Goal: Information Seeking & Learning: Learn about a topic

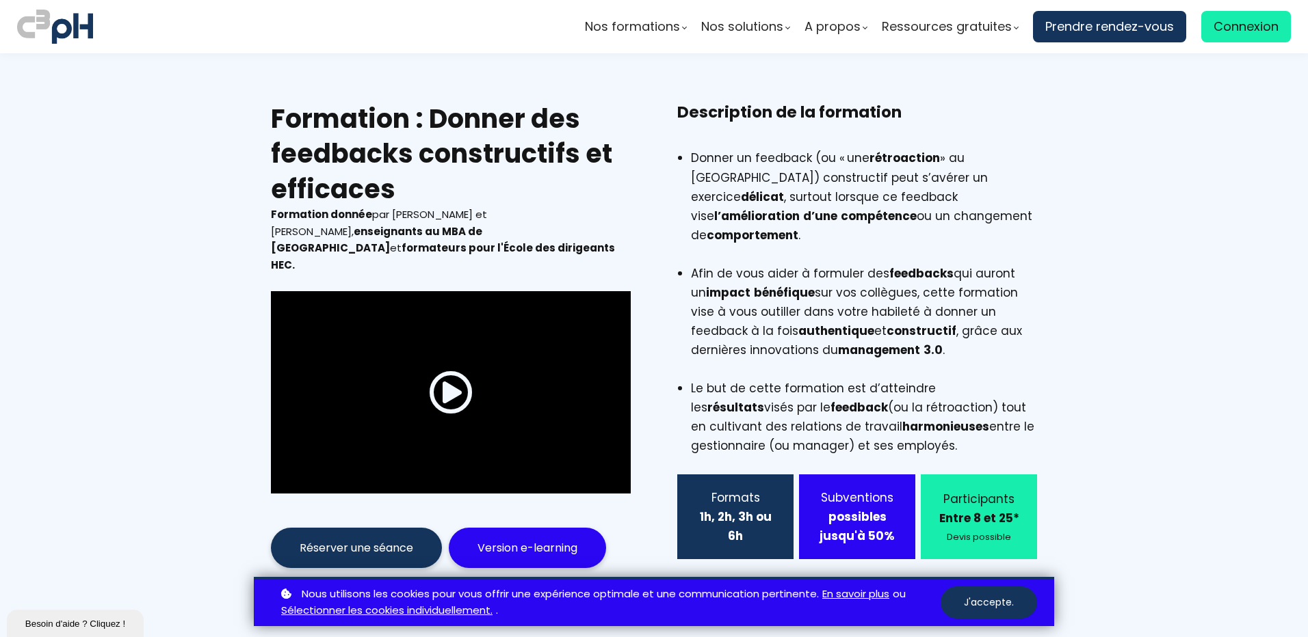
drag, startPoint x: 440, startPoint y: 131, endPoint x: 429, endPoint y: 123, distance: 14.2
click at [439, 130] on h2 "Formation : Donner des feedbacks constructifs et efficaces" at bounding box center [451, 153] width 360 height 105
drag, startPoint x: 428, startPoint y: 119, endPoint x: 473, endPoint y: 181, distance: 75.9
click at [473, 181] on h2 "Formation : Donner des feedbacks constructifs et efficaces" at bounding box center [451, 153] width 360 height 105
copy h2 "Donner des feedbacks constructifs et efficaces"
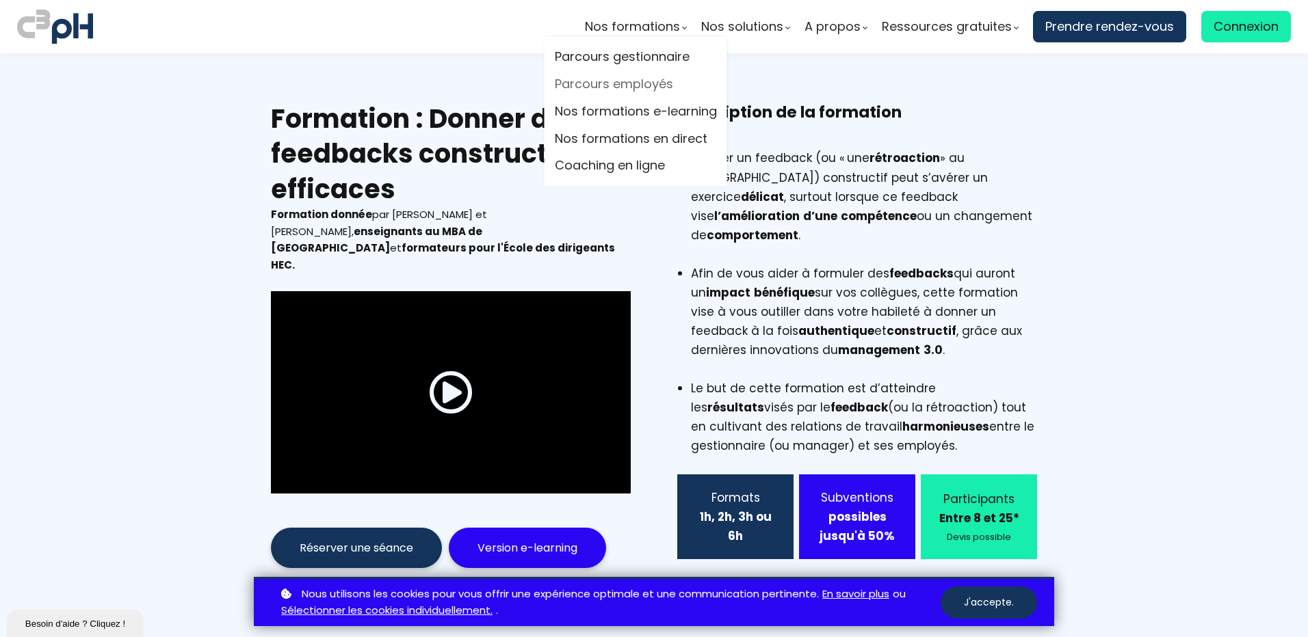
click at [637, 84] on link "Parcours employés" at bounding box center [636, 85] width 162 height 21
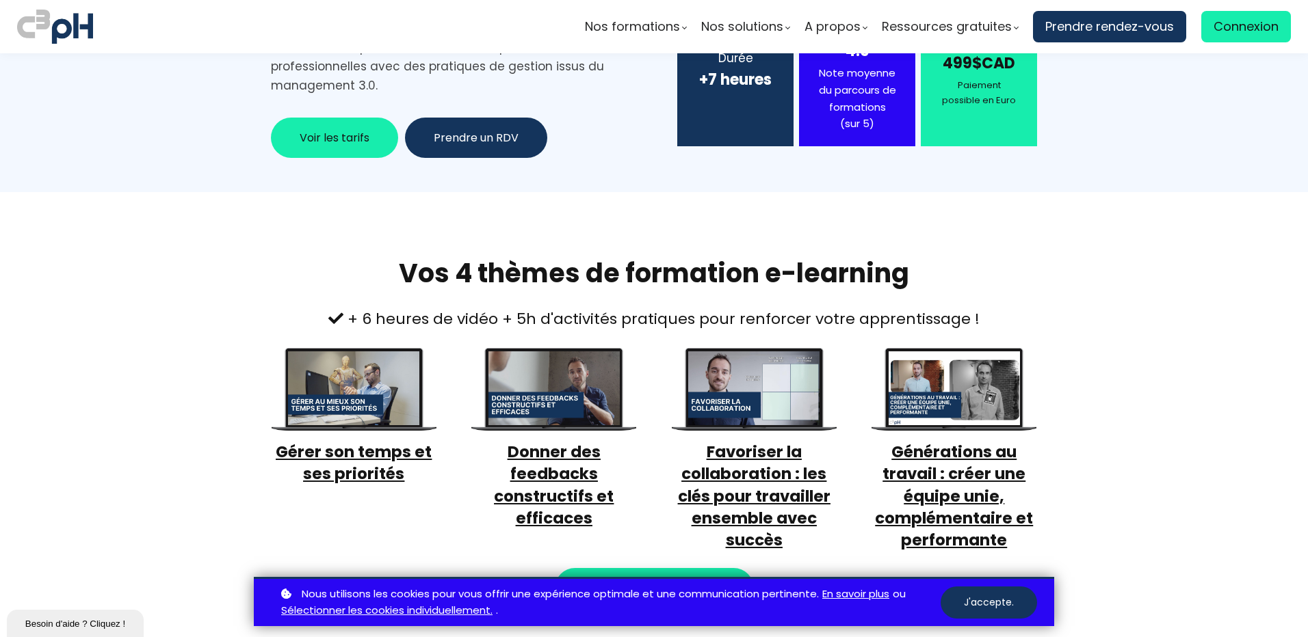
scroll to position [342, 0]
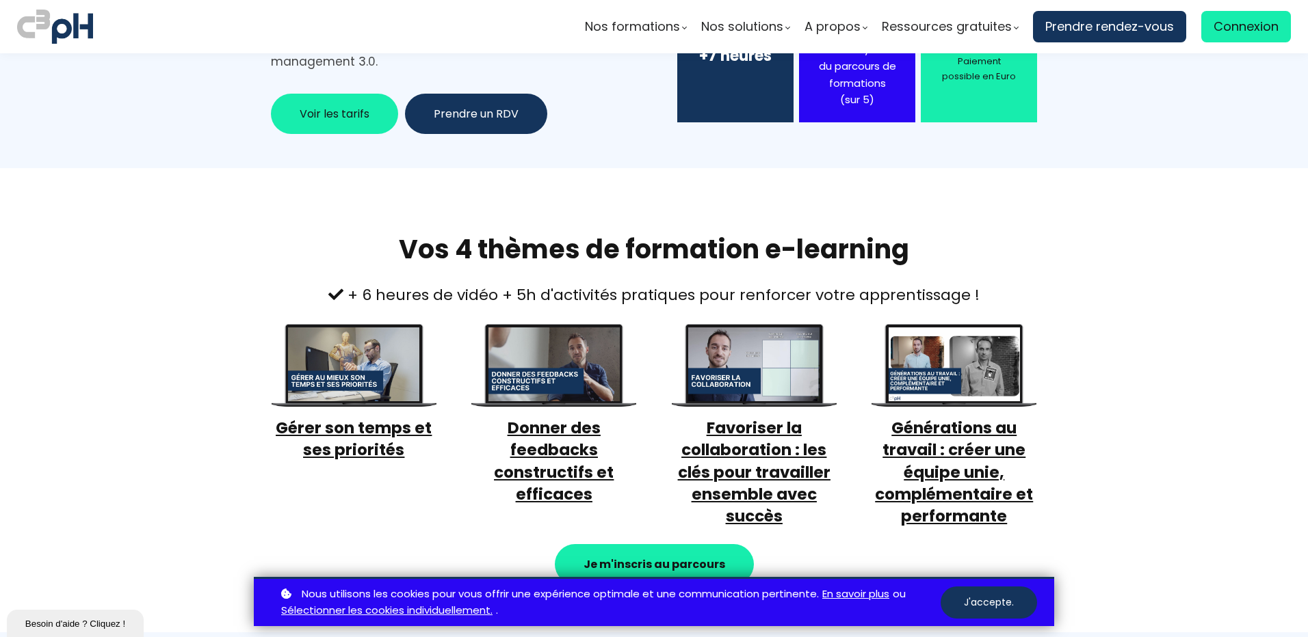
click at [561, 456] on span "Donner des feedbacks constructifs et efficaces" at bounding box center [554, 461] width 120 height 88
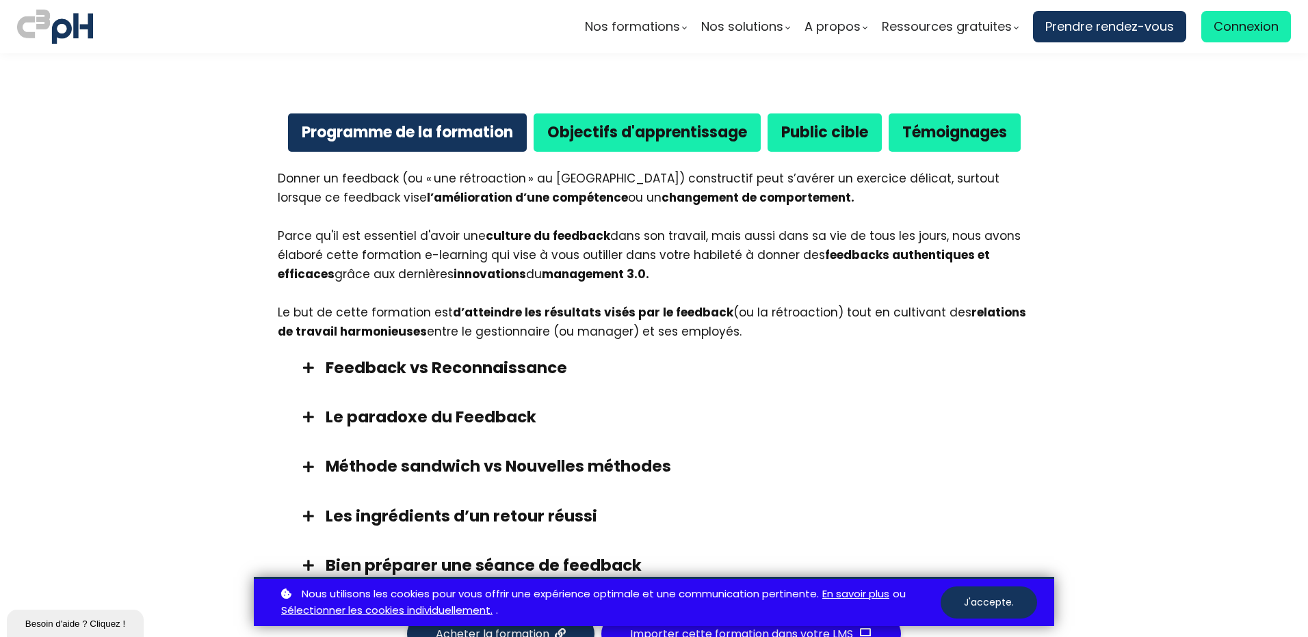
scroll to position [821, 0]
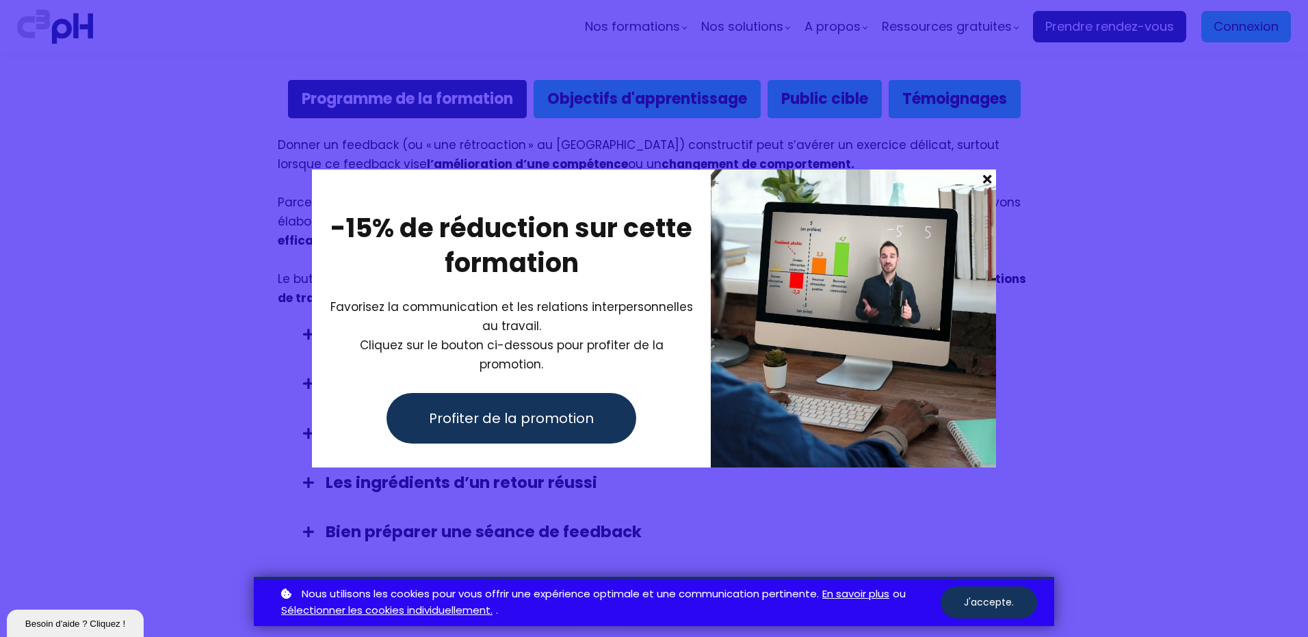
click at [239, 313] on div at bounding box center [654, 318] width 1308 height 637
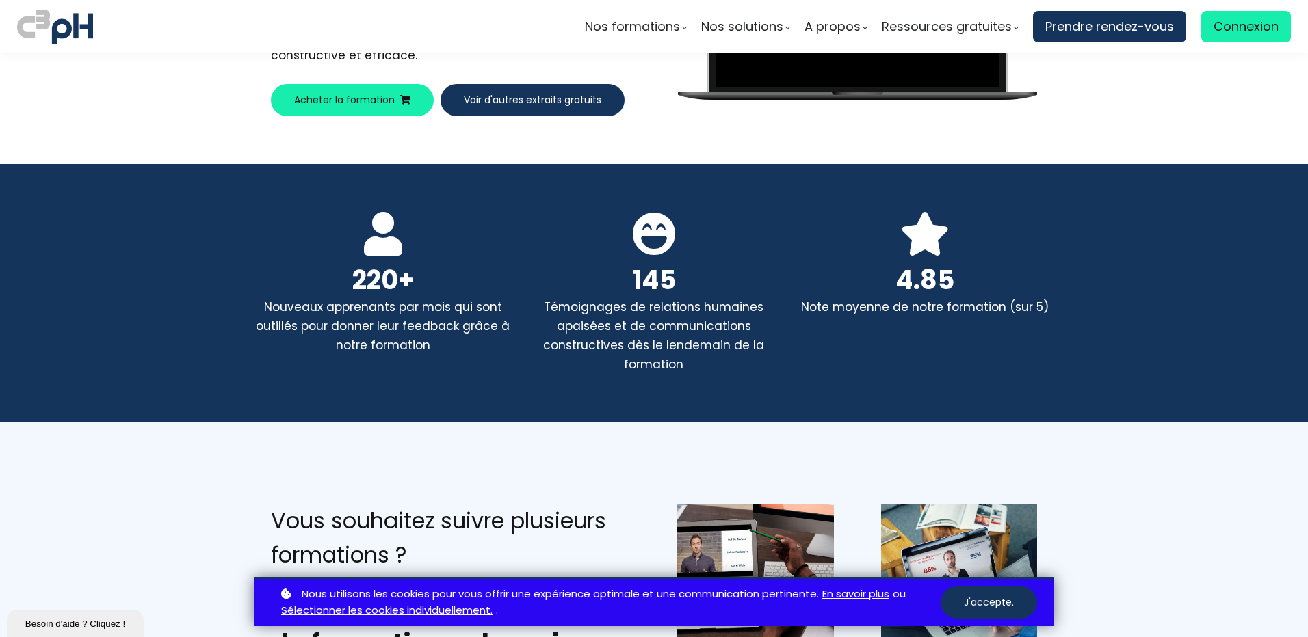
scroll to position [2257, 0]
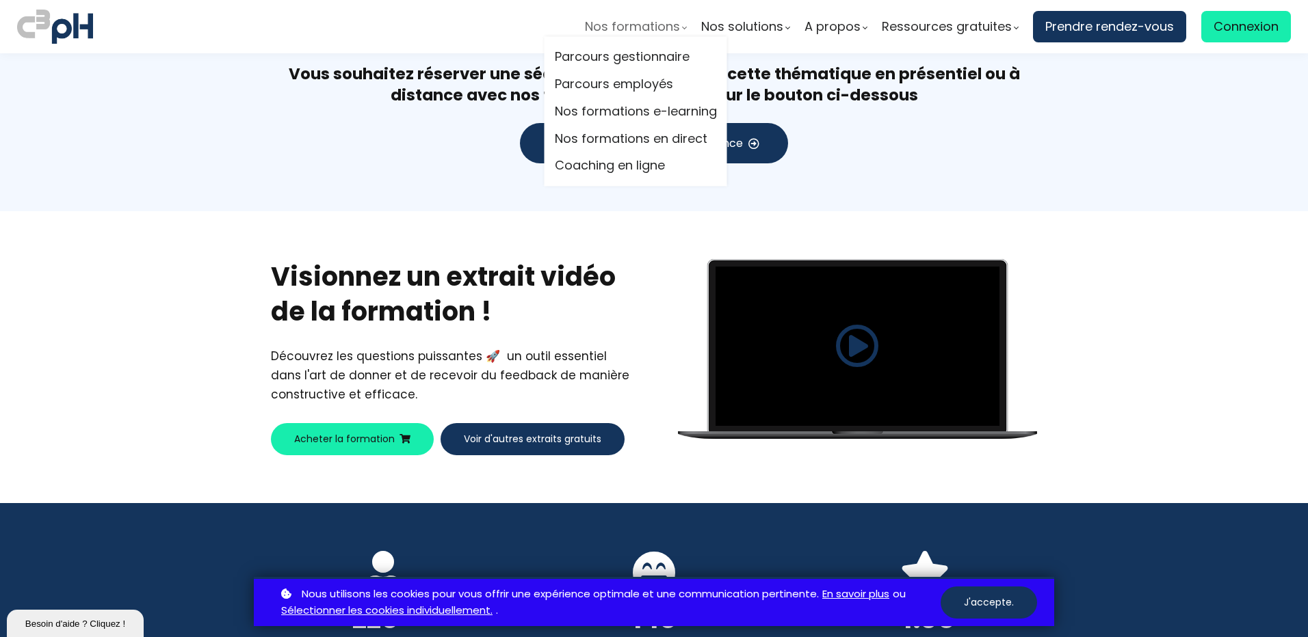
click at [648, 22] on span "Nos formations" at bounding box center [632, 26] width 95 height 21
click at [644, 82] on link "Parcours employés" at bounding box center [636, 85] width 162 height 21
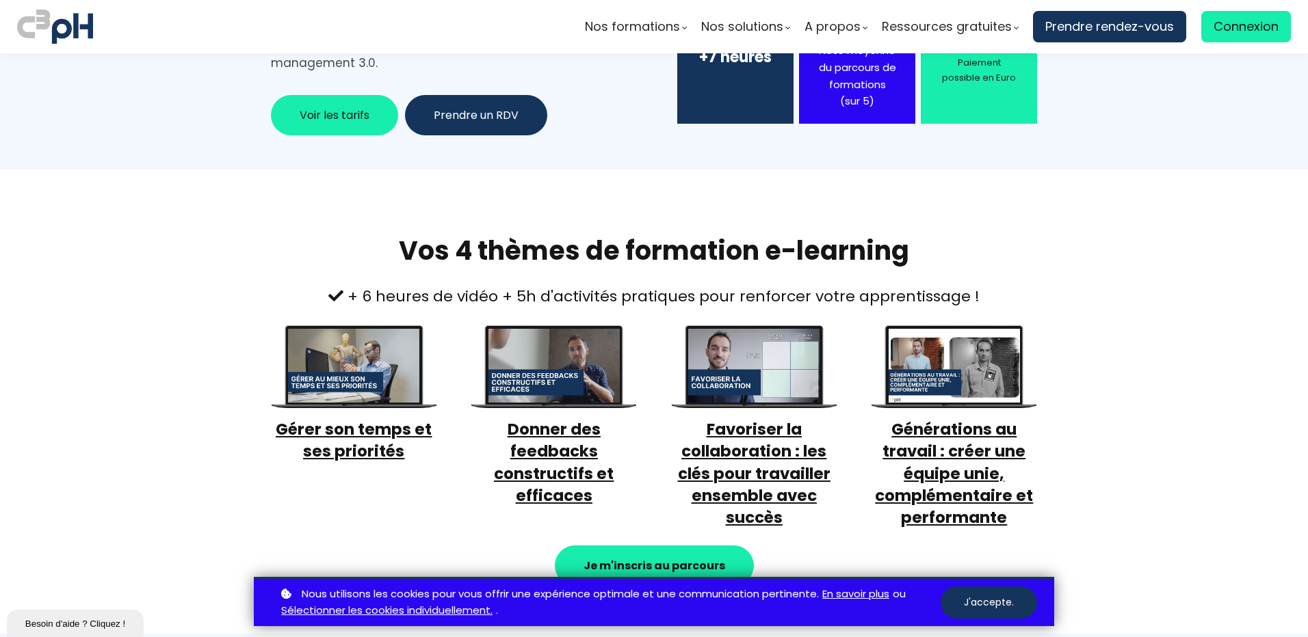
scroll to position [342, 0]
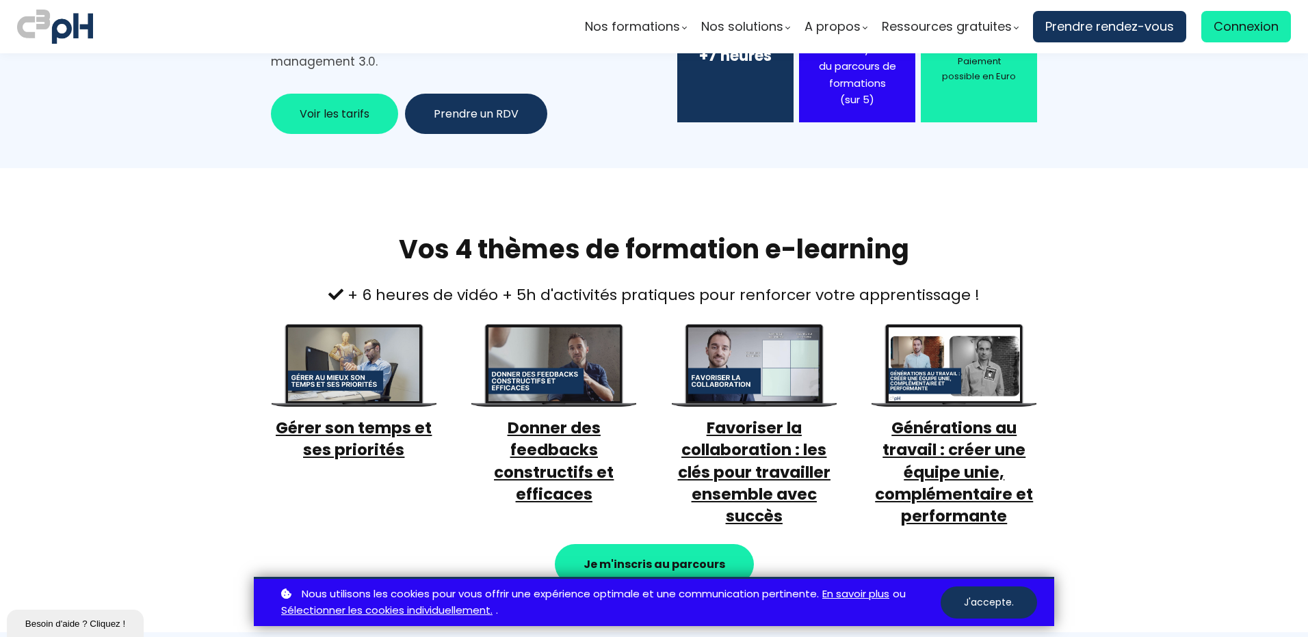
click at [559, 434] on span "Donner des feedbacks constructifs et efficaces" at bounding box center [554, 461] width 120 height 88
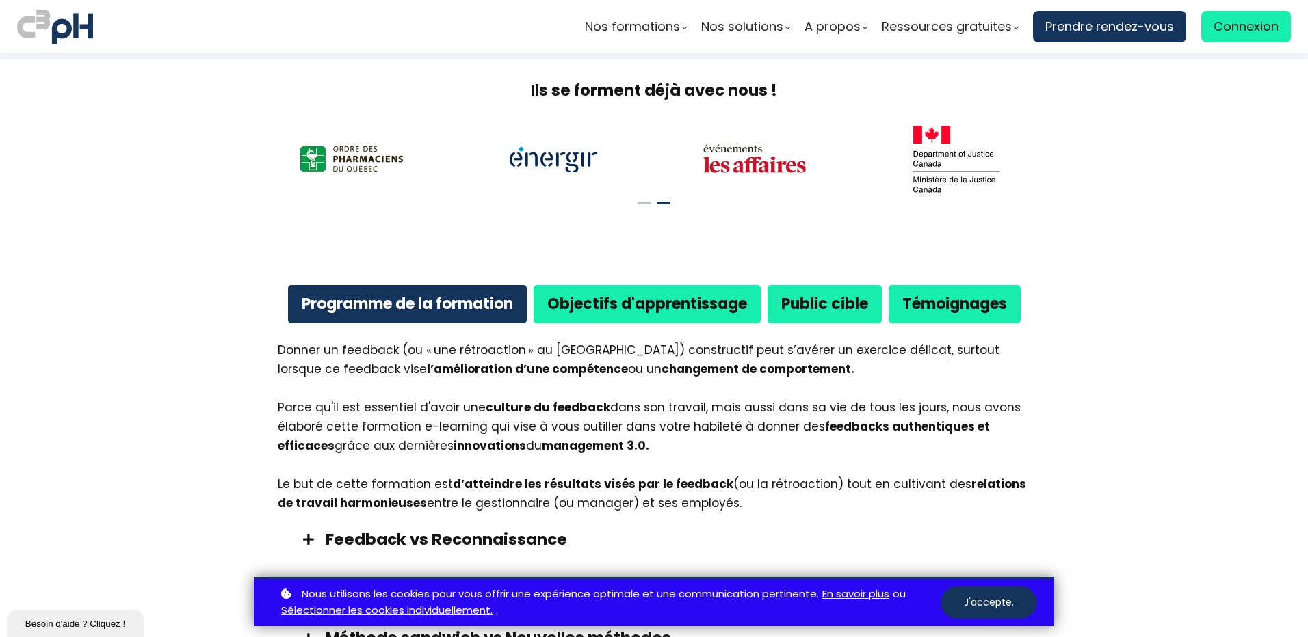
scroll to position [684, 0]
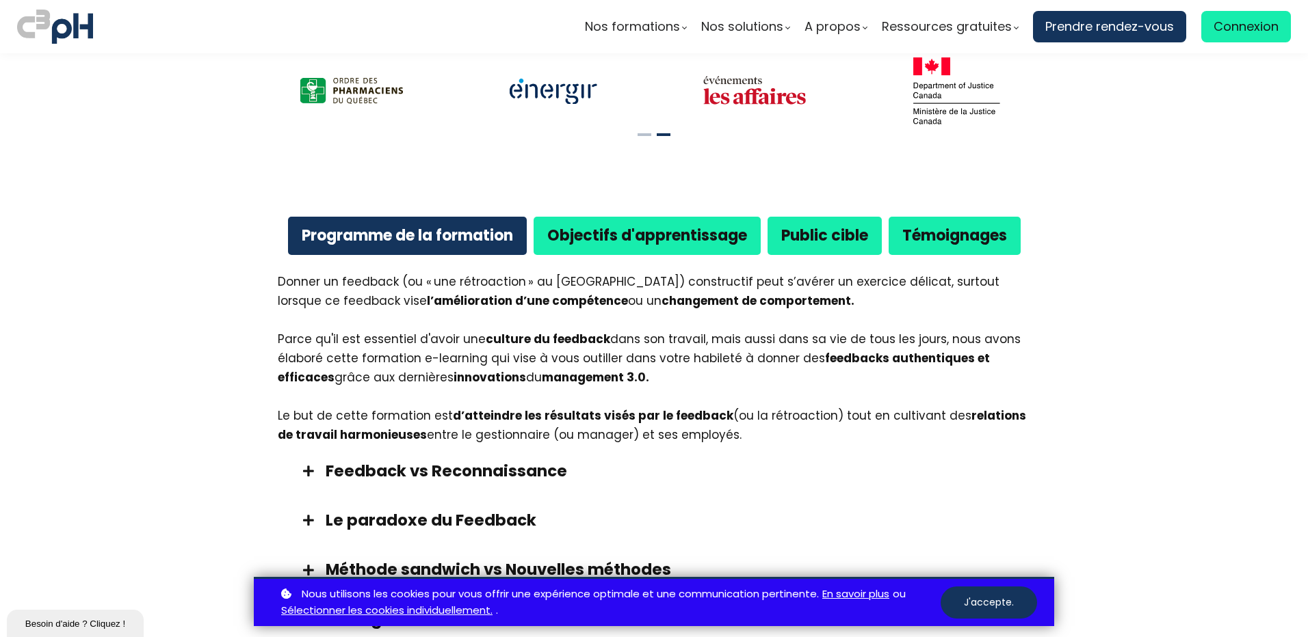
click at [828, 225] on b "Public cible" at bounding box center [824, 235] width 87 height 21
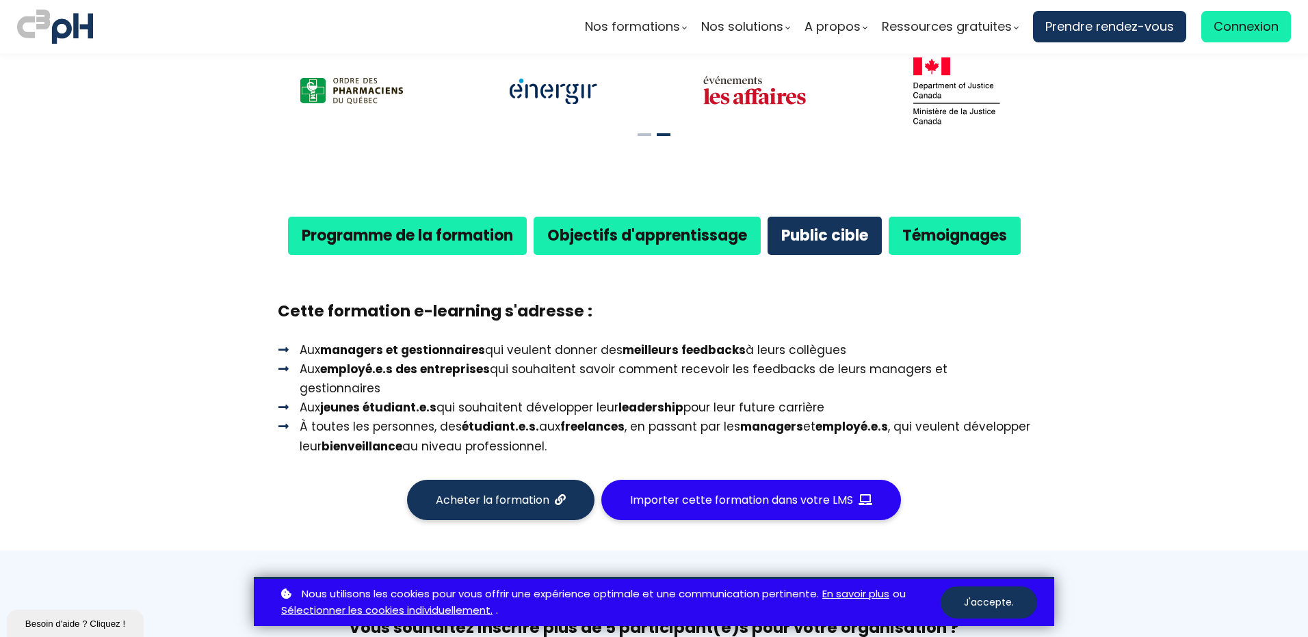
click at [649, 225] on b "Objectifs d'apprentissage" at bounding box center [647, 235] width 200 height 21
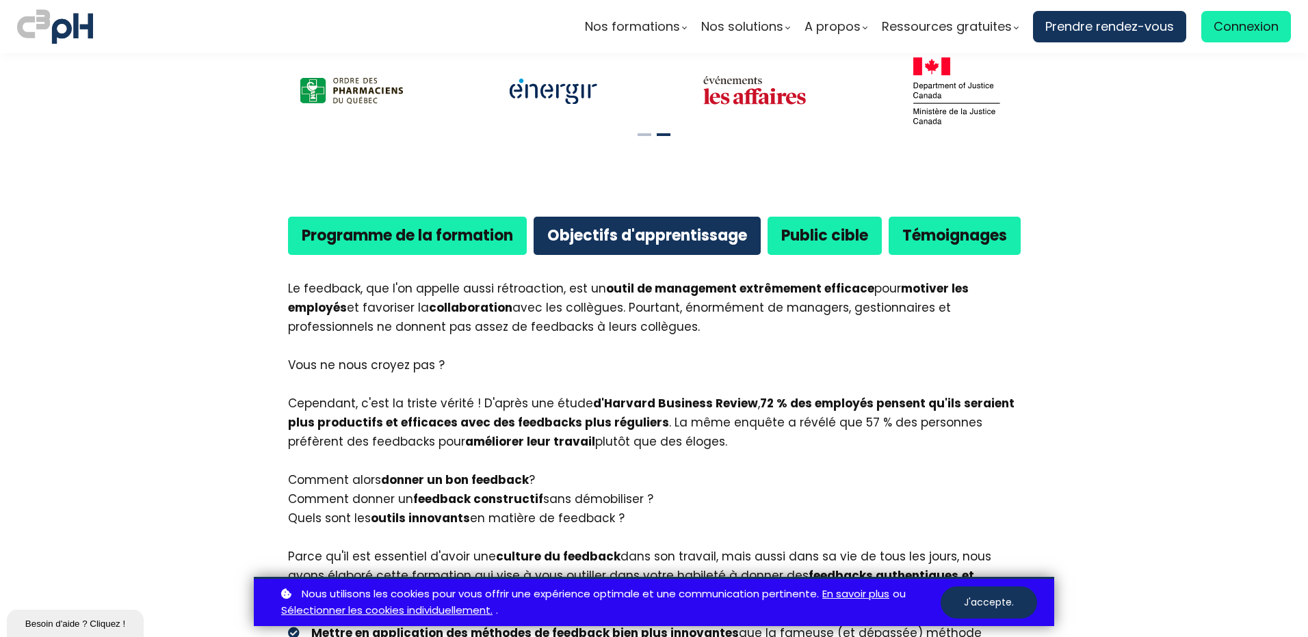
click at [404, 225] on b "Programme de la formation" at bounding box center [407, 235] width 211 height 21
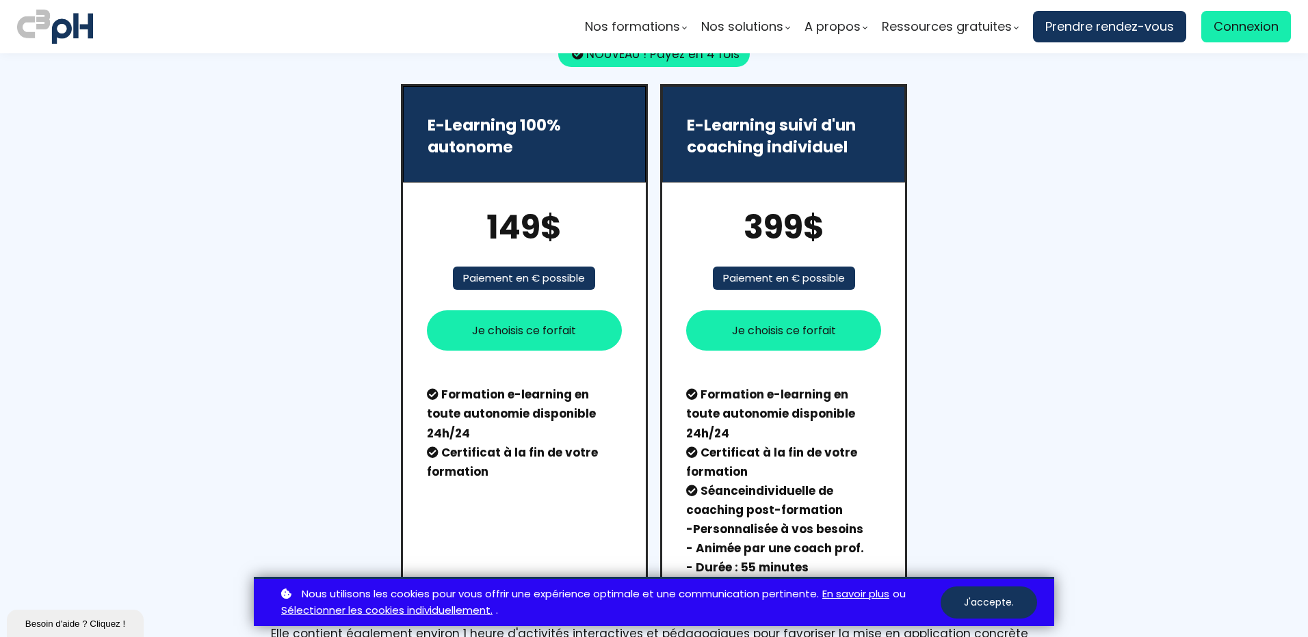
scroll to position [1710, 0]
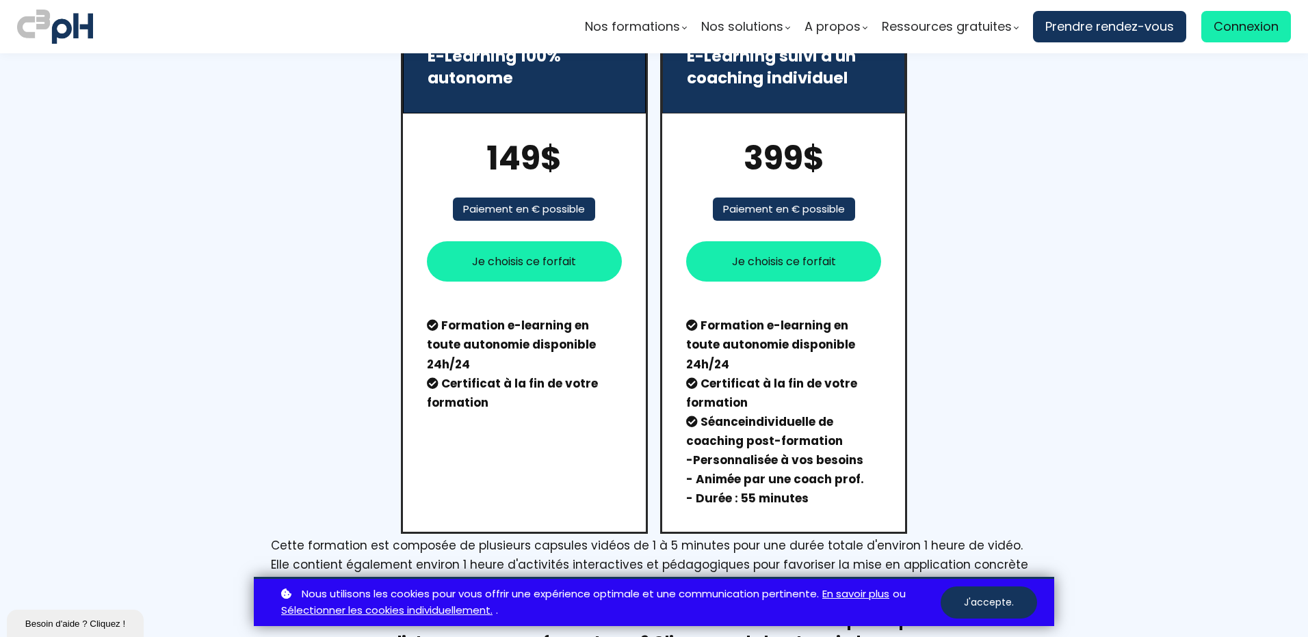
click at [60, 27] on img at bounding box center [55, 27] width 76 height 40
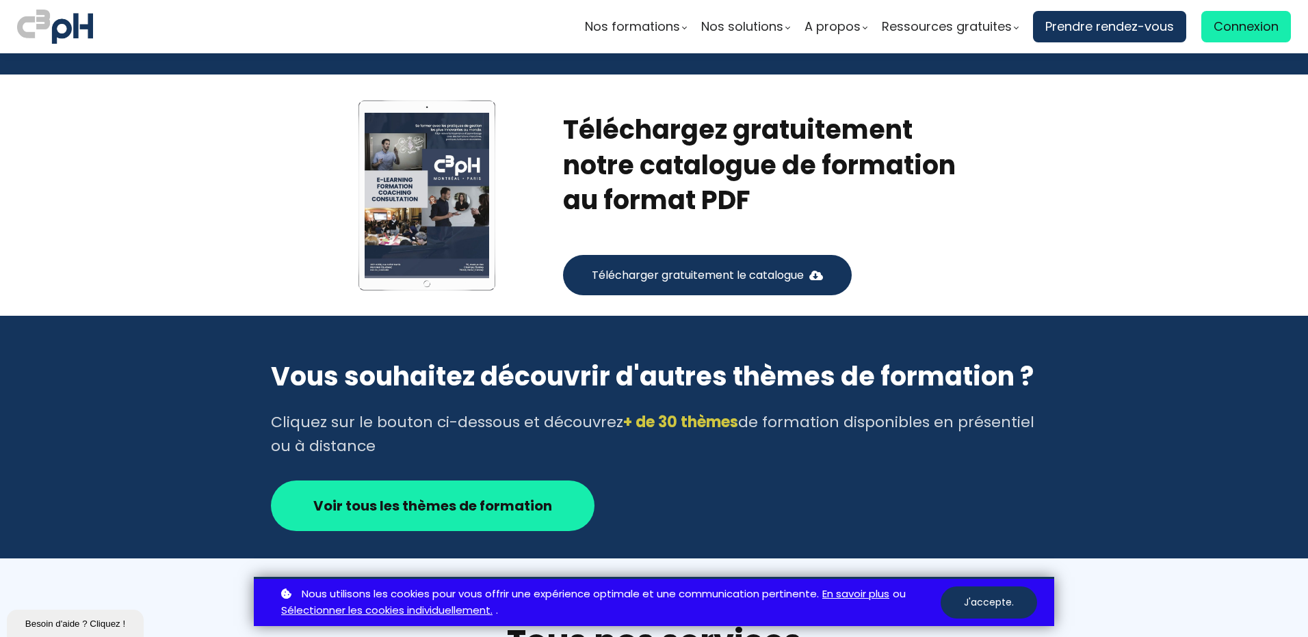
scroll to position [2257, 0]
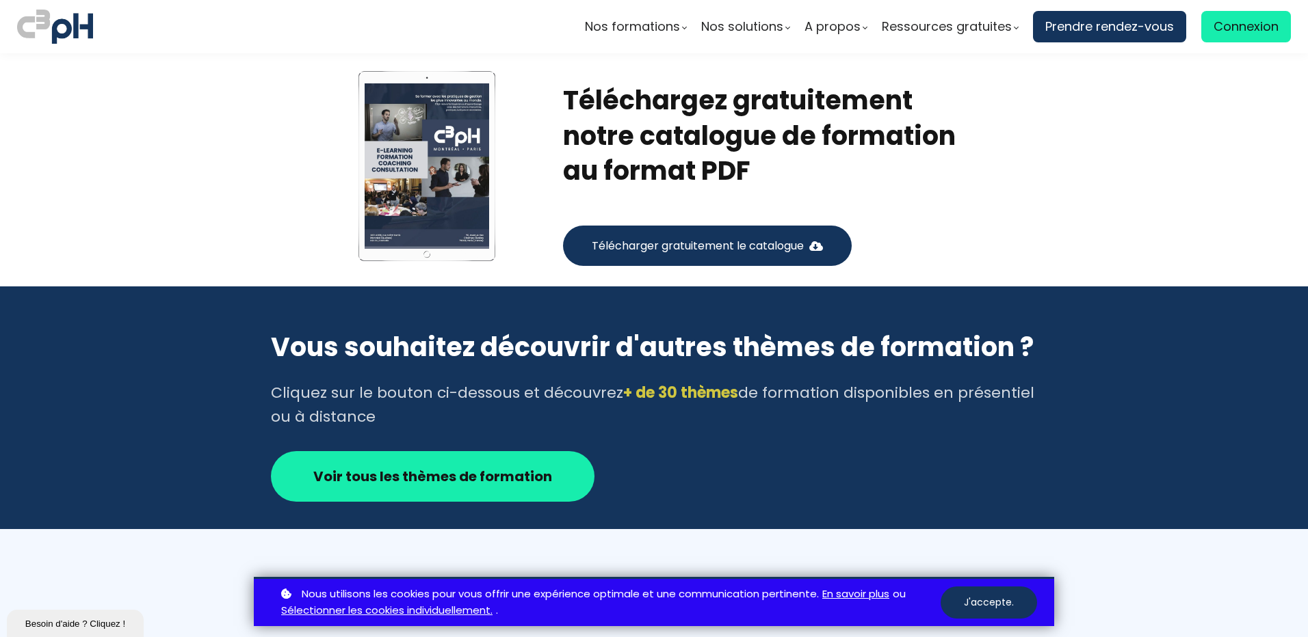
click at [726, 250] on span "Télécharger gratuitement le catalogue" at bounding box center [698, 245] width 212 height 17
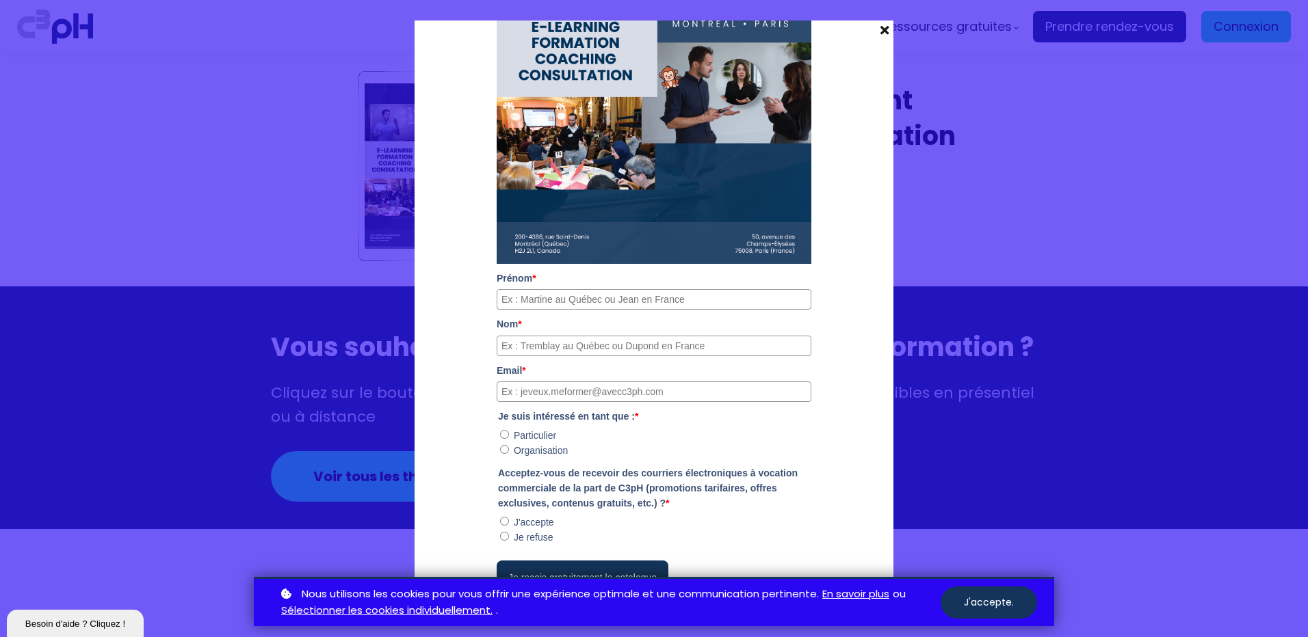
scroll to position [211, 0]
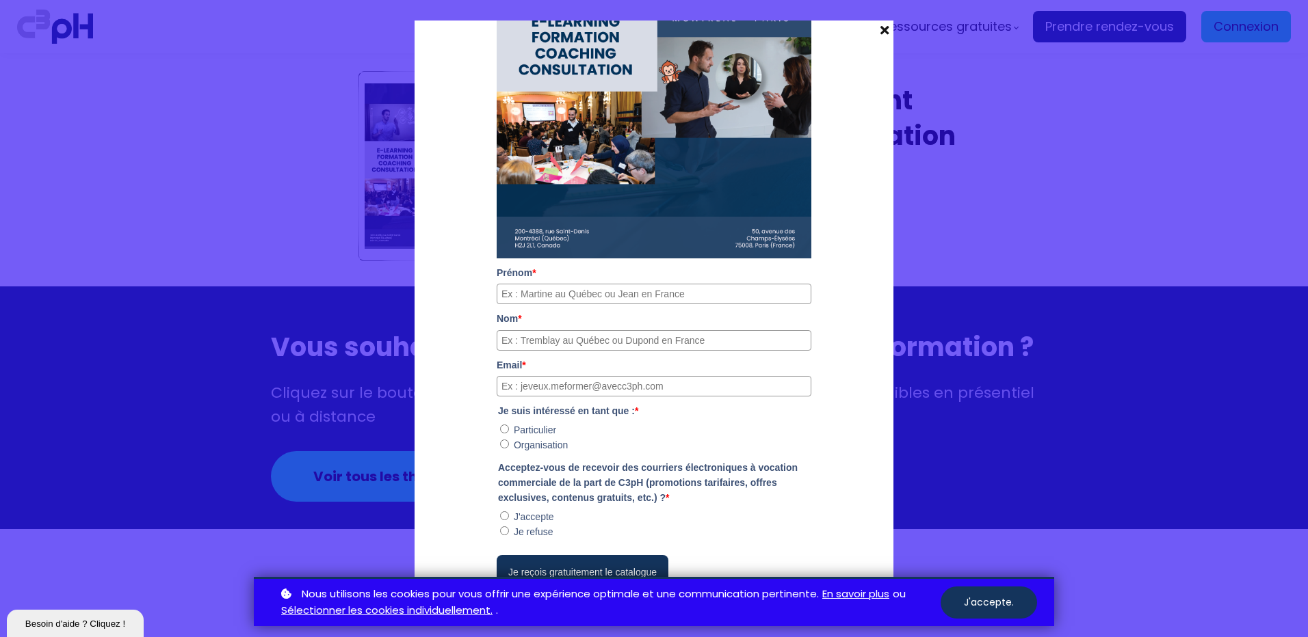
click at [1037, 250] on div at bounding box center [654, 318] width 1308 height 637
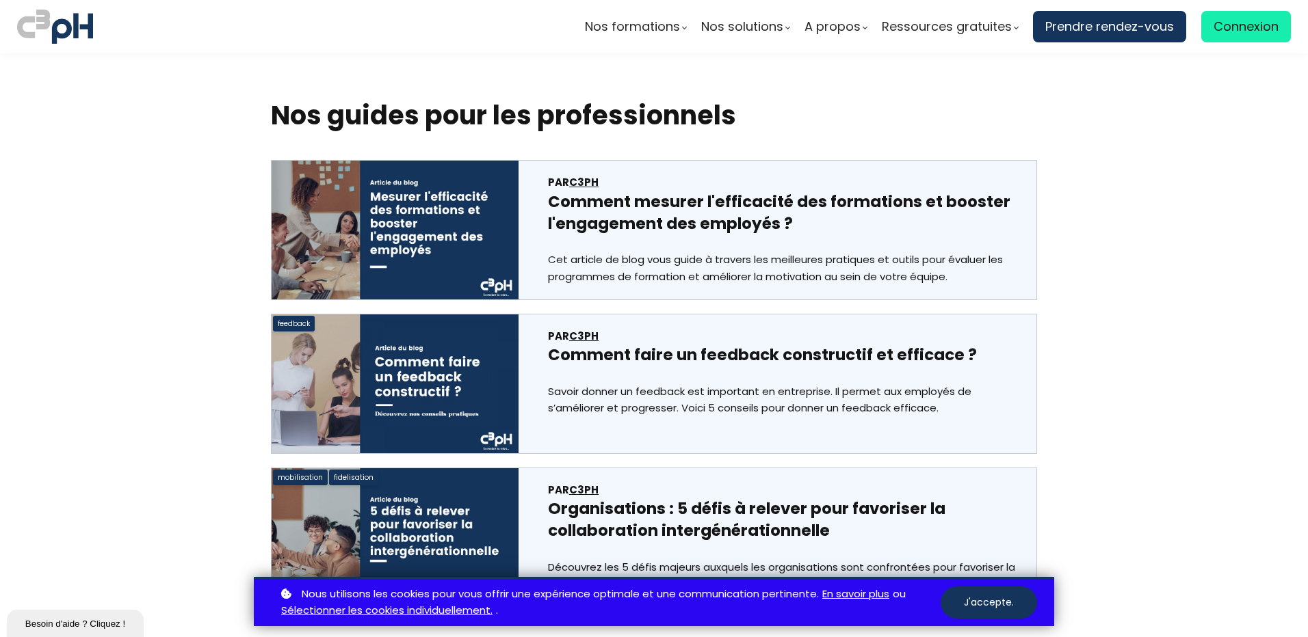
scroll to position [7659, 0]
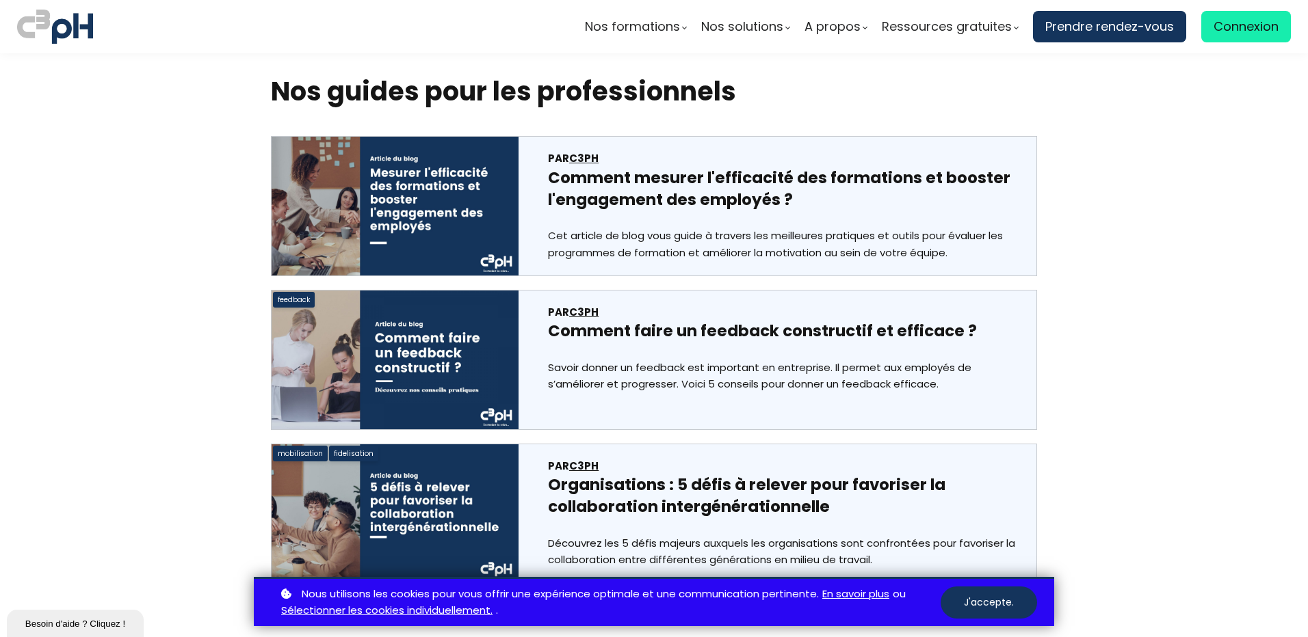
click at [487, 293] on div "feedback" at bounding box center [394, 360] width 247 height 139
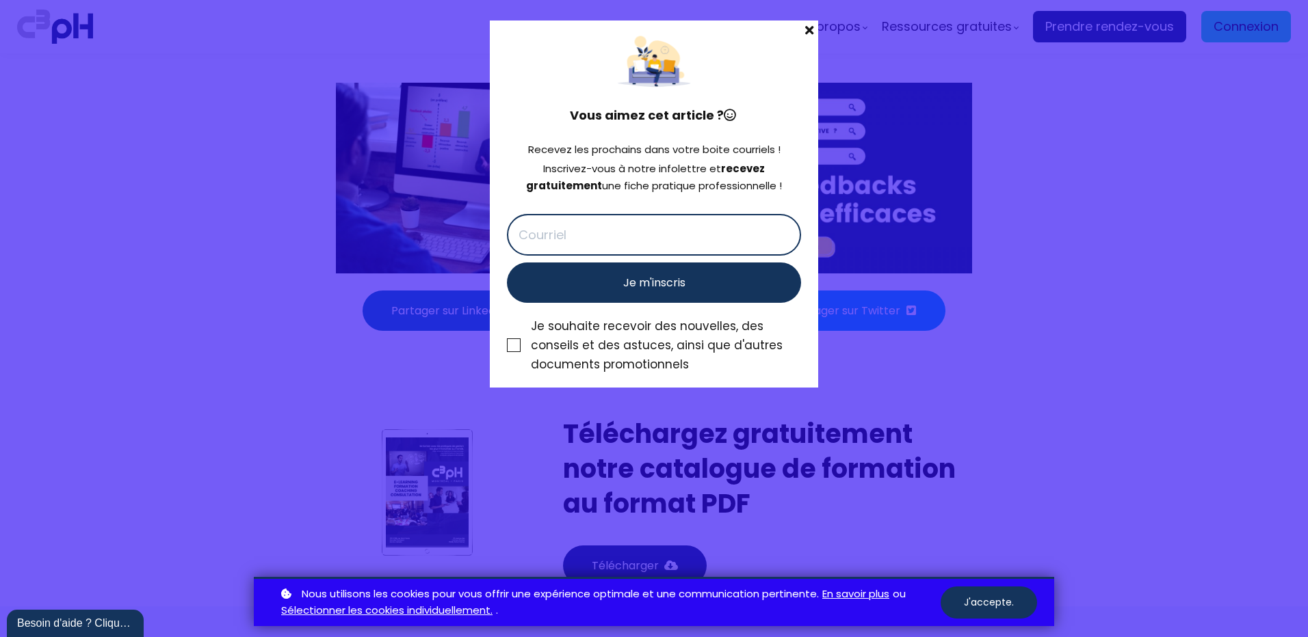
scroll to position [5676, 0]
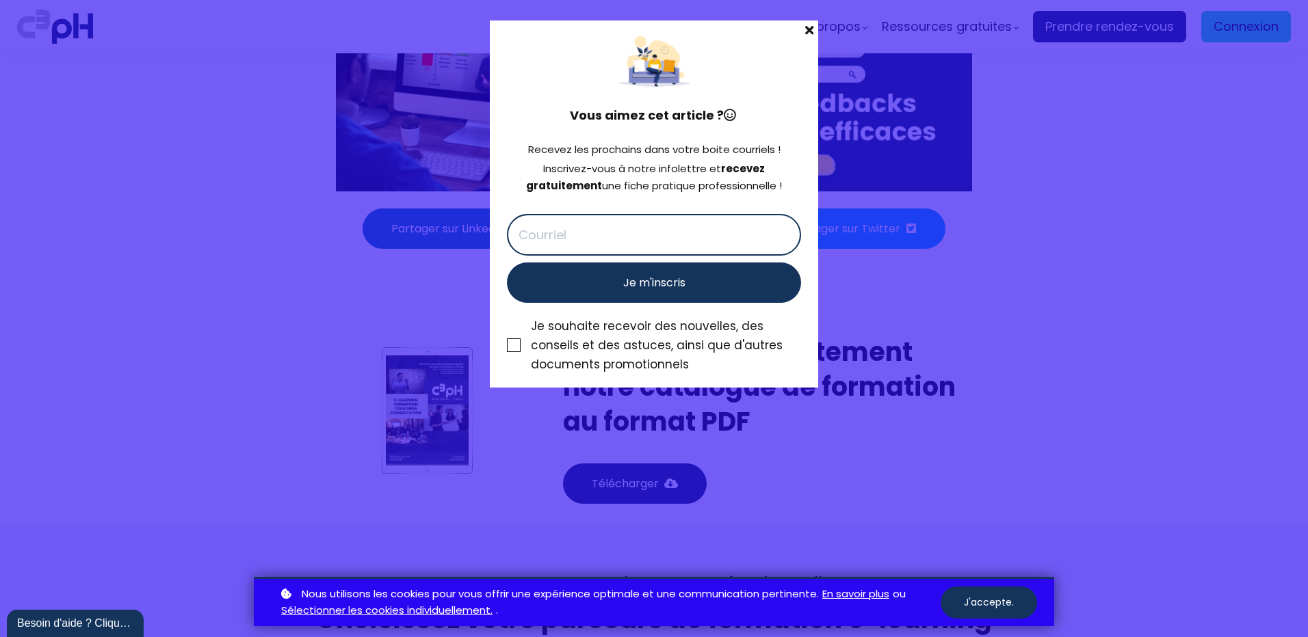
click at [805, 32] on span at bounding box center [809, 30] width 18 height 19
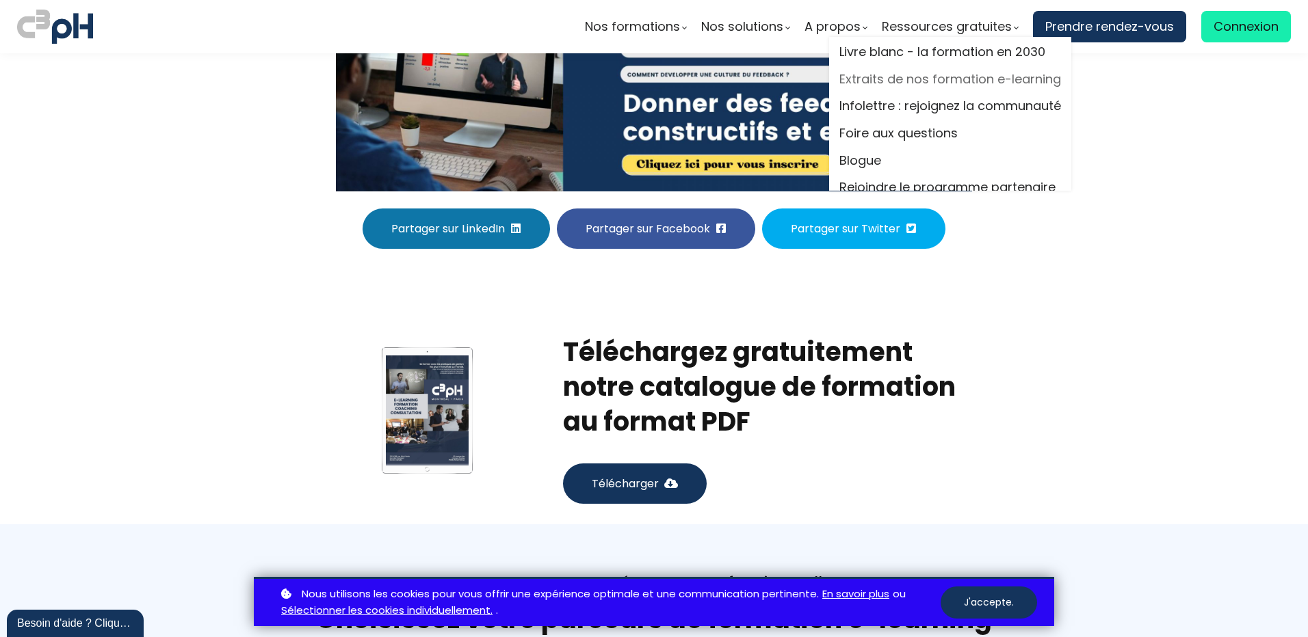
scroll to position [0, 0]
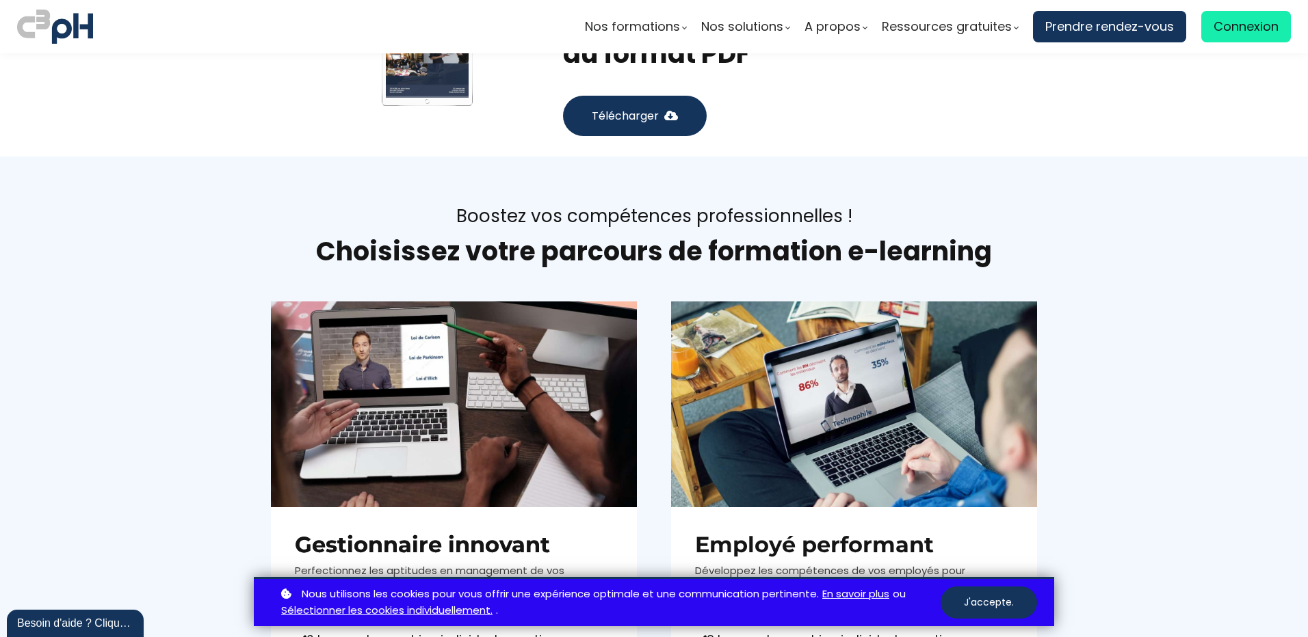
scroll to position [6086, 0]
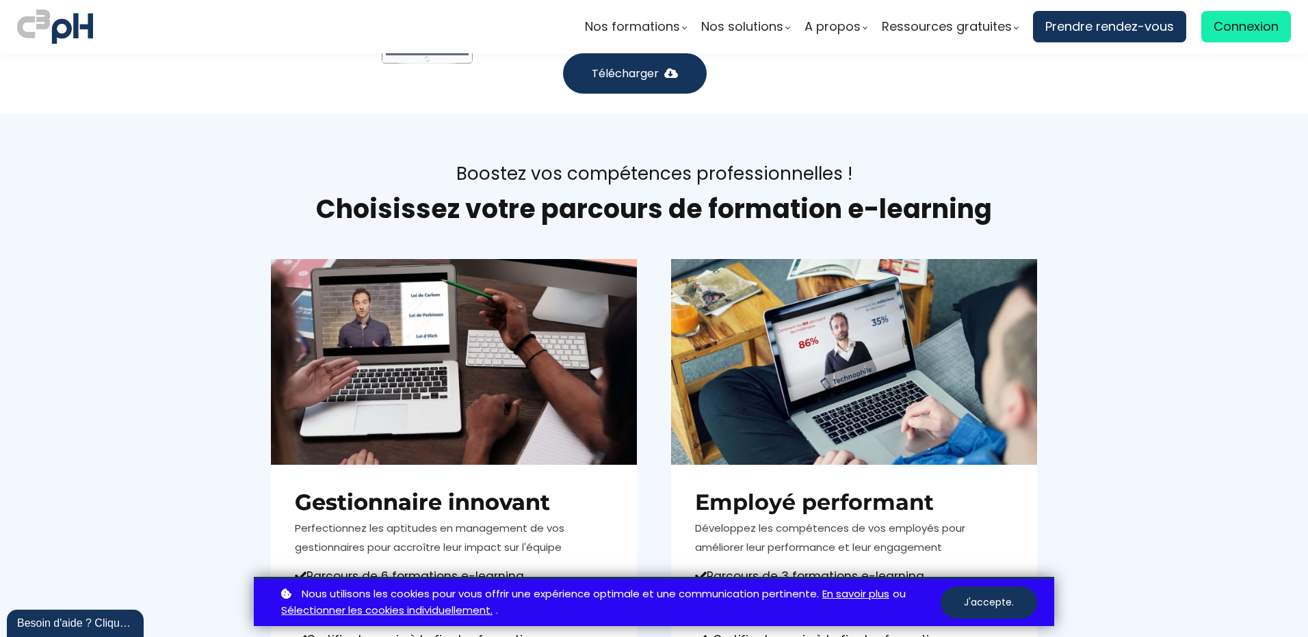
click at [1106, 188] on section "Boostez vos compétences professionnelles ! Choisissez votre parcours de formati…" at bounding box center [654, 446] width 1308 height 665
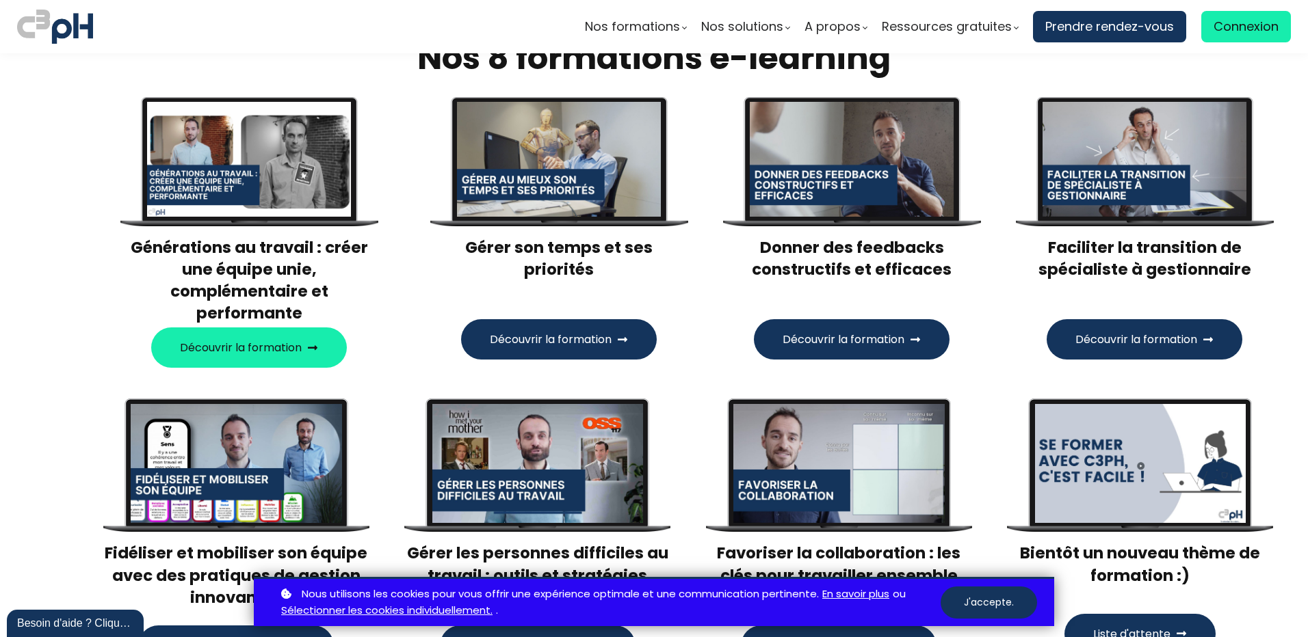
scroll to position [6865, 0]
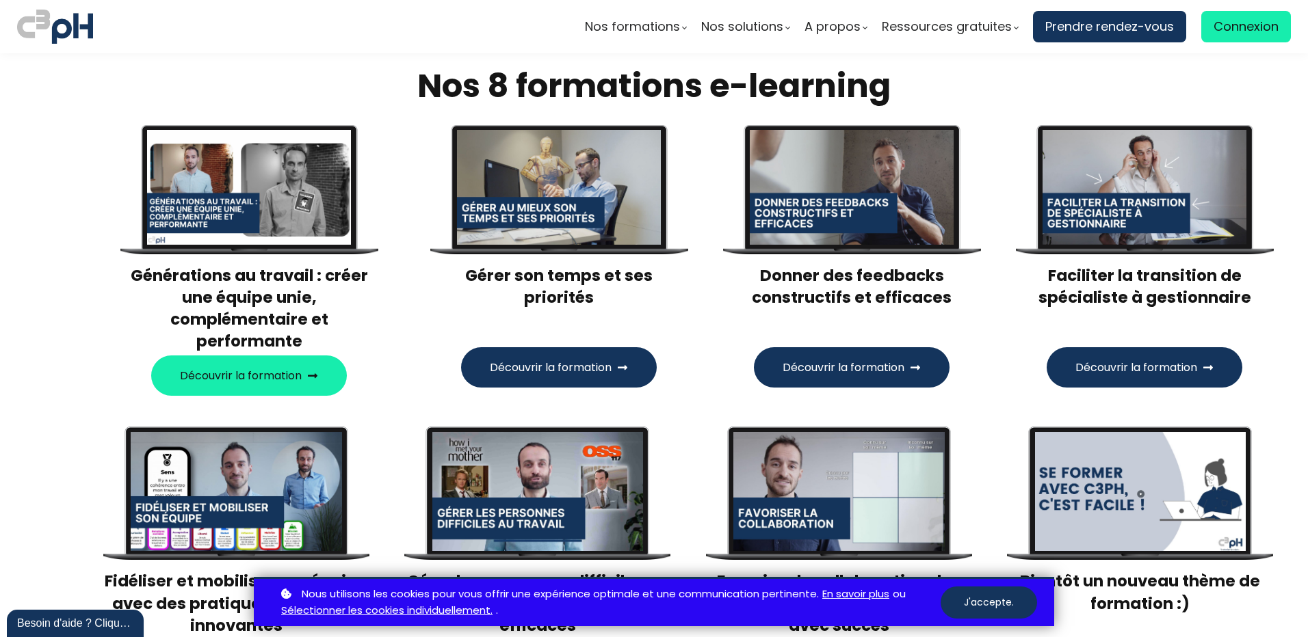
click at [59, 37] on img at bounding box center [55, 27] width 76 height 40
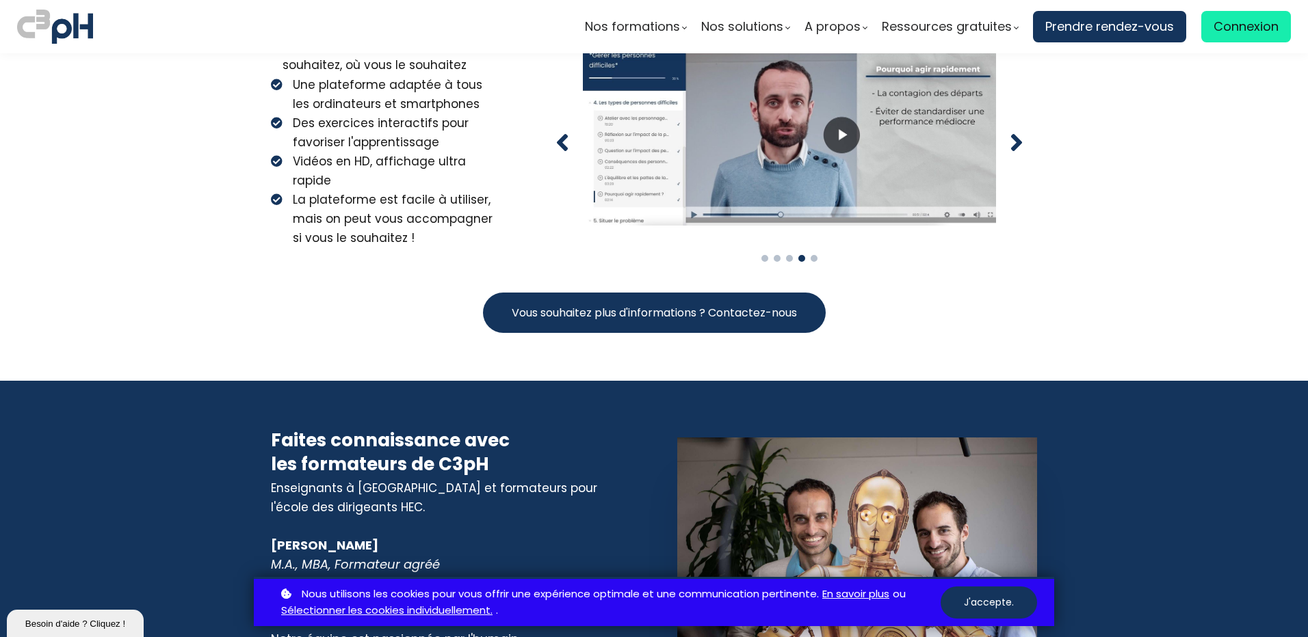
scroll to position [5744, 0]
drag, startPoint x: 988, startPoint y: 599, endPoint x: 985, endPoint y: 587, distance: 11.9
click at [988, 599] on button "J'accepte." at bounding box center [988, 603] width 96 height 32
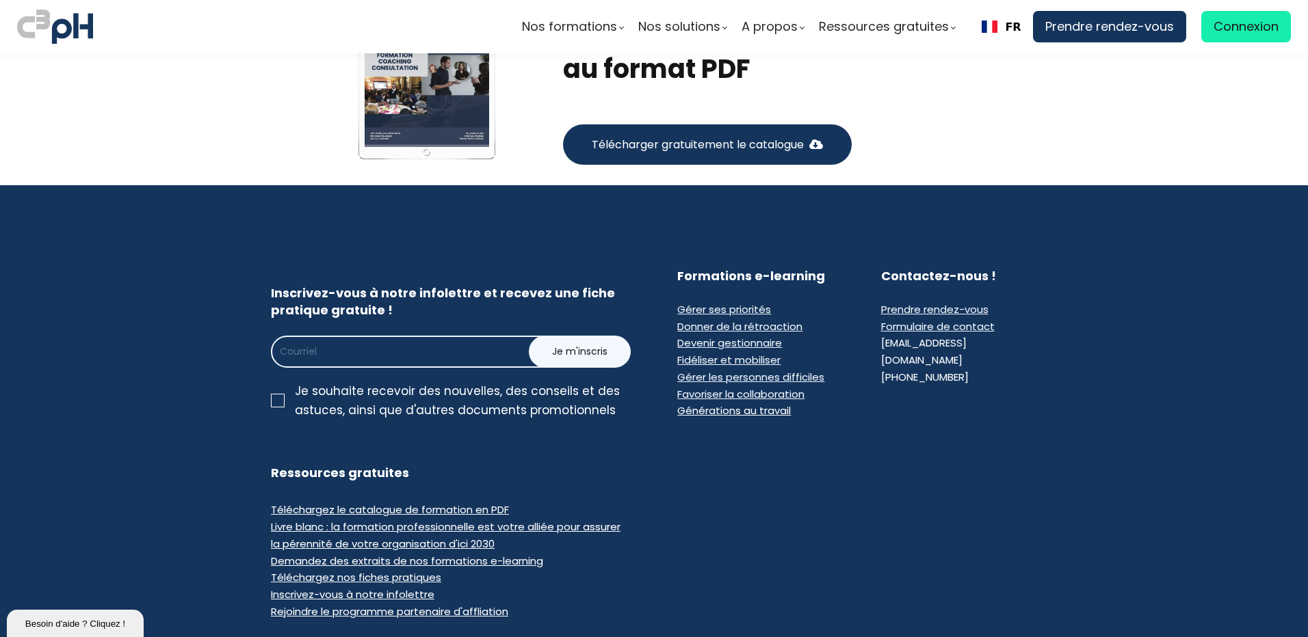
scroll to position [8607, 0]
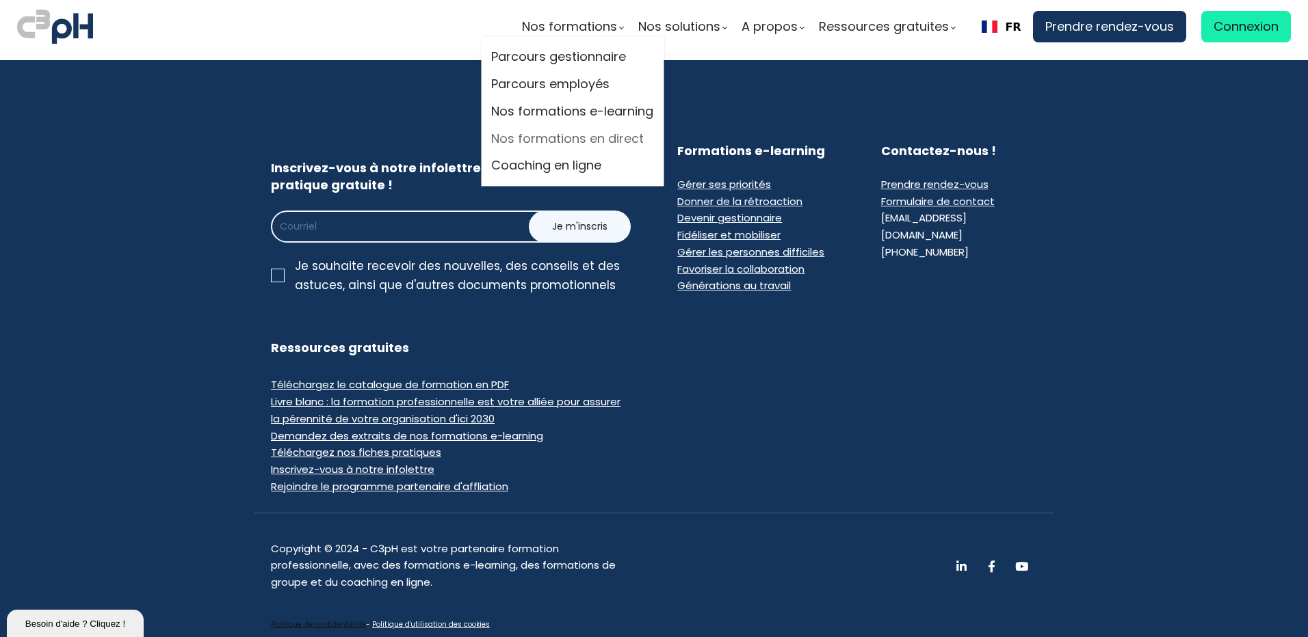
click at [591, 142] on link "Nos formations en direct" at bounding box center [572, 139] width 162 height 21
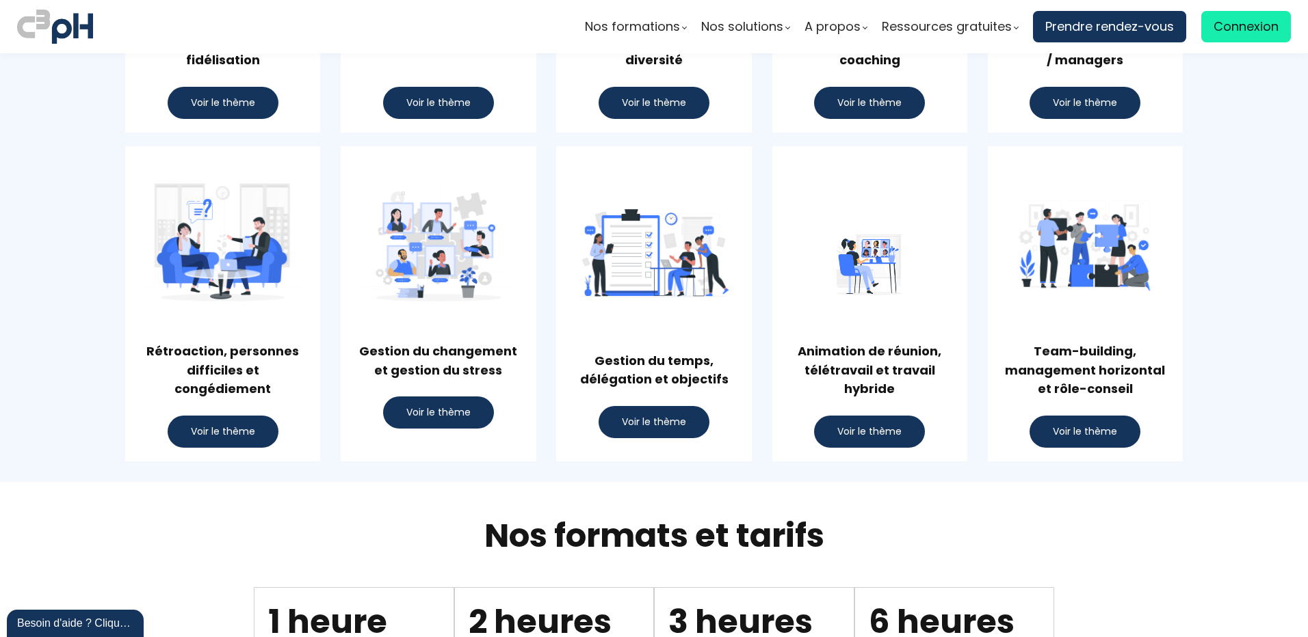
scroll to position [1026, 0]
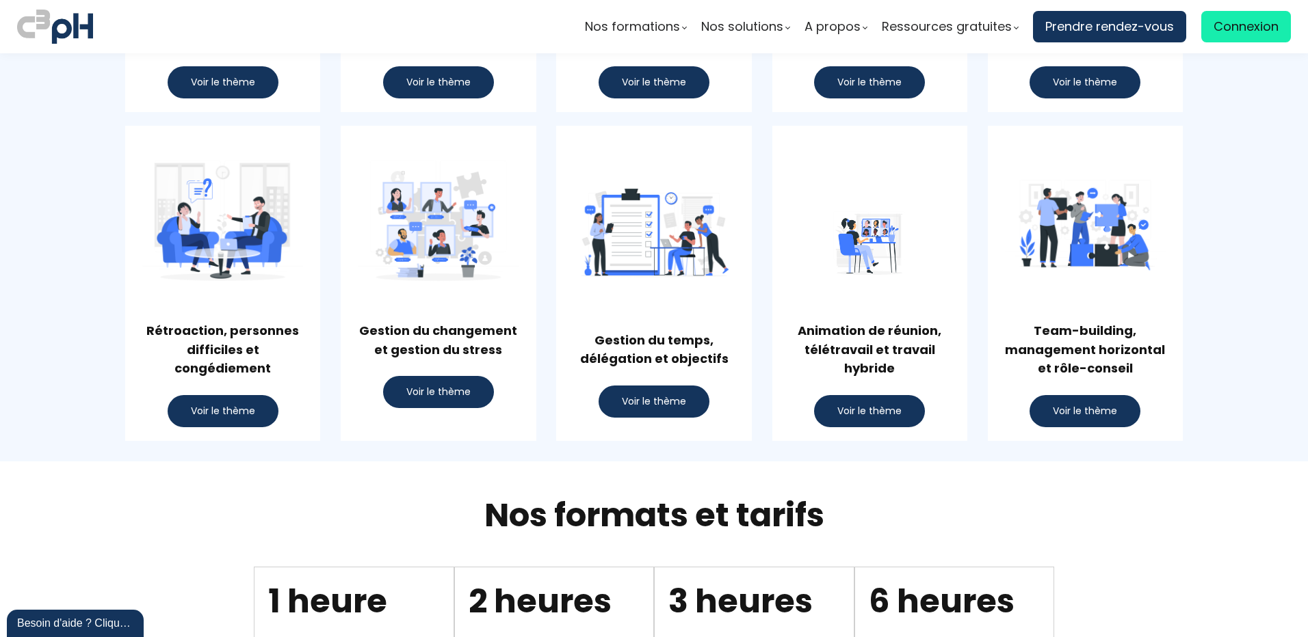
click at [240, 406] on span "Voir le thème" at bounding box center [223, 411] width 64 height 14
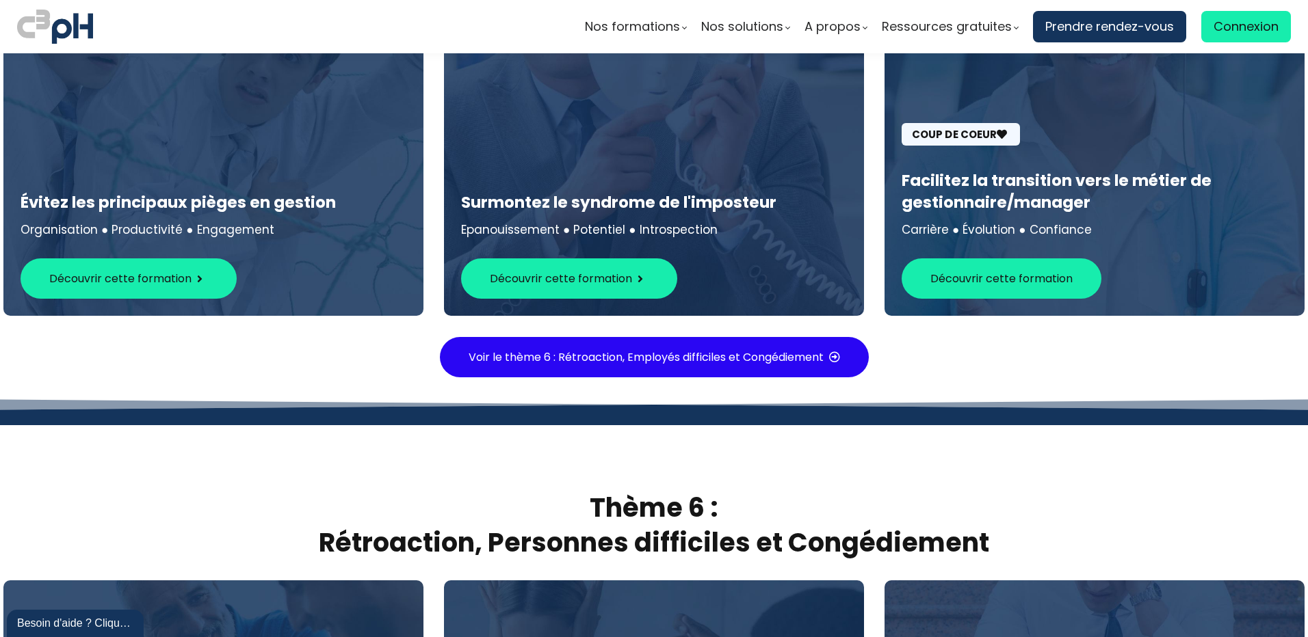
scroll to position [4786, 0]
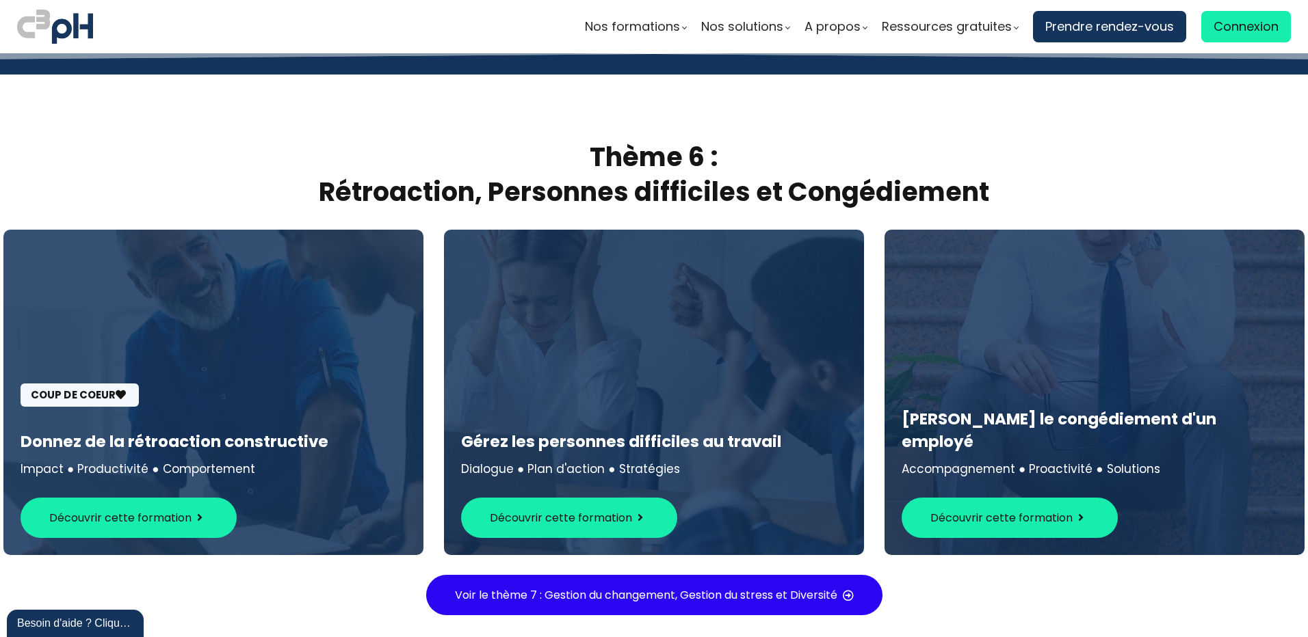
click at [92, 509] on span "Découvrir cette formation" at bounding box center [120, 517] width 142 height 17
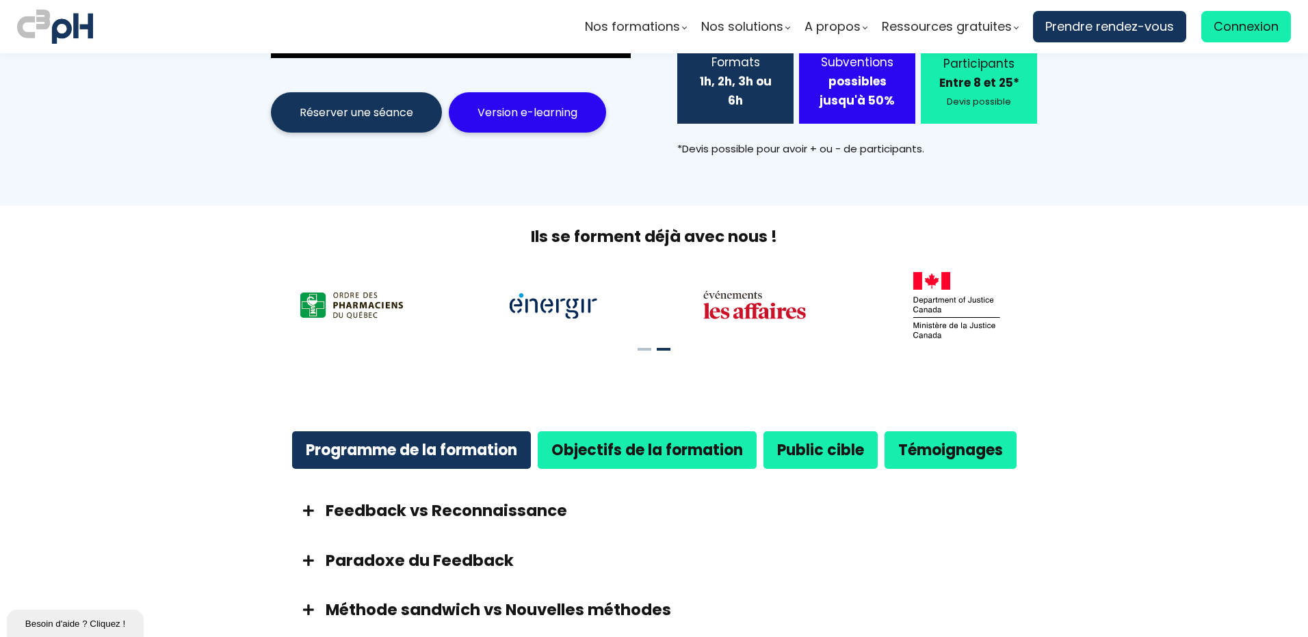
scroll to position [479, 0]
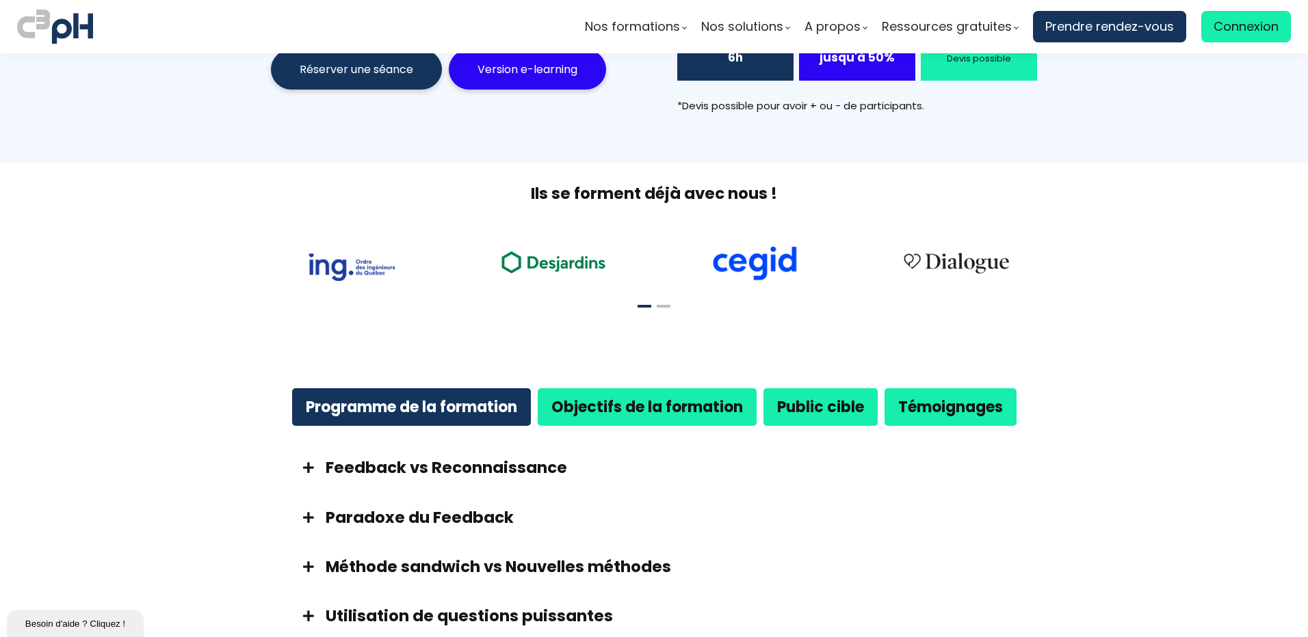
click at [682, 397] on strong "Objectifs de la formation" at bounding box center [646, 407] width 191 height 21
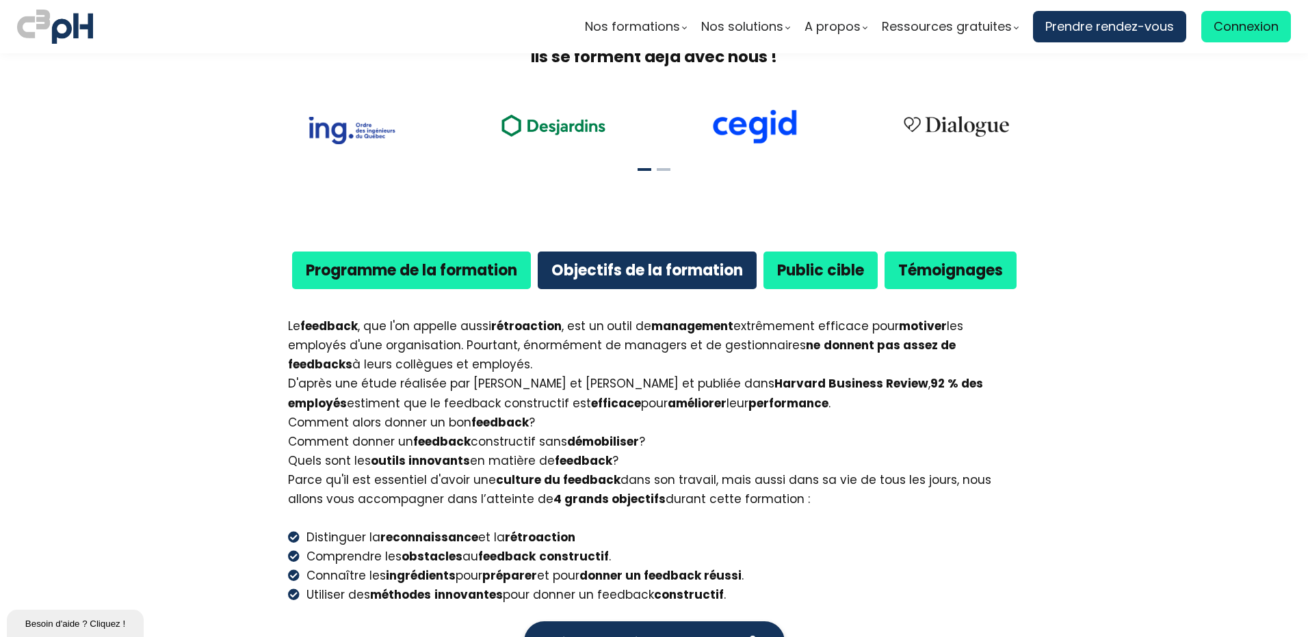
scroll to position [684, 0]
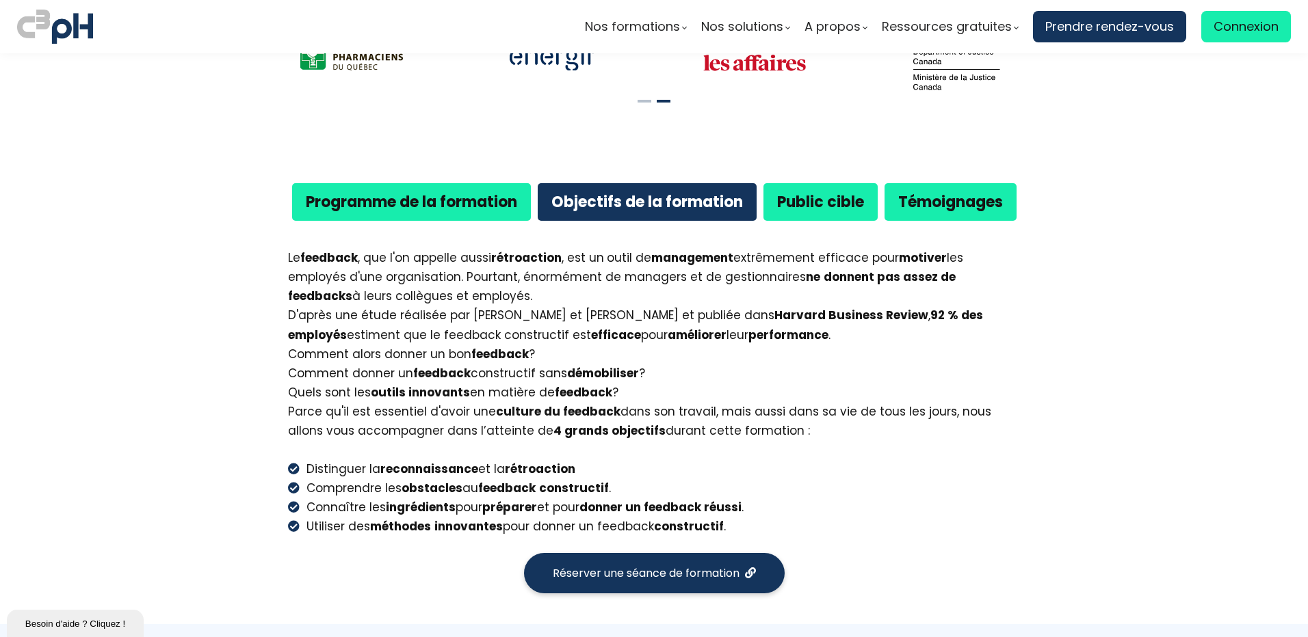
click at [831, 191] on b "Public cible" at bounding box center [820, 201] width 87 height 21
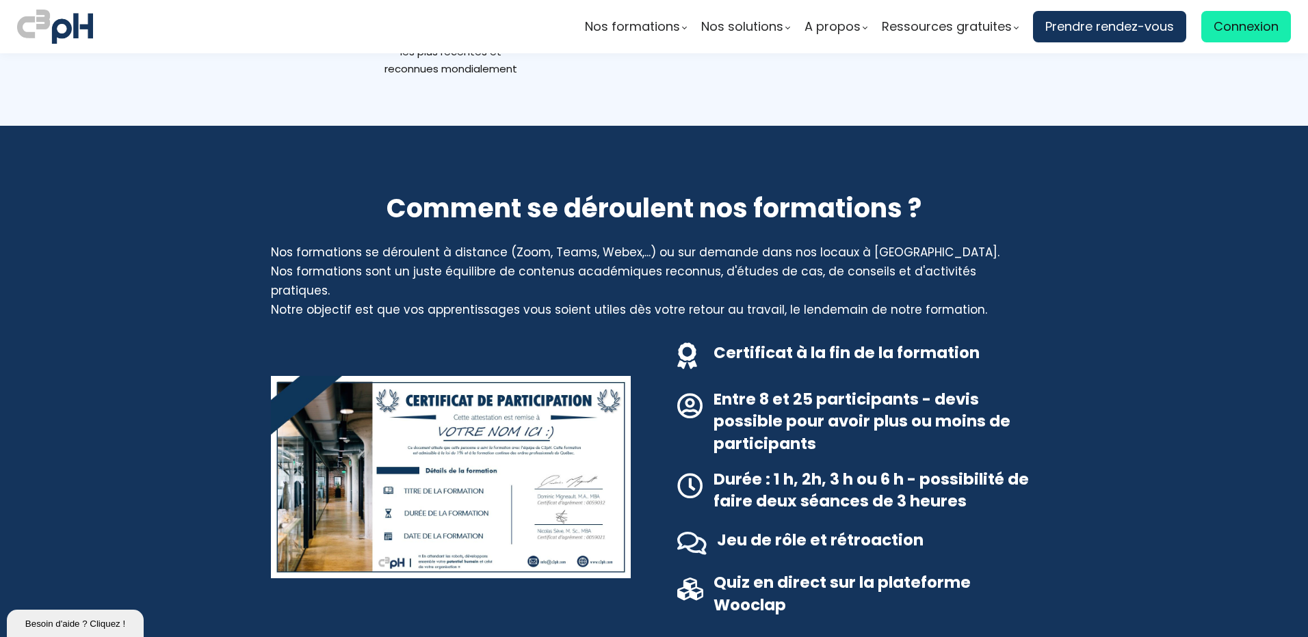
scroll to position [1368, 0]
